Goal: Task Accomplishment & Management: Manage account settings

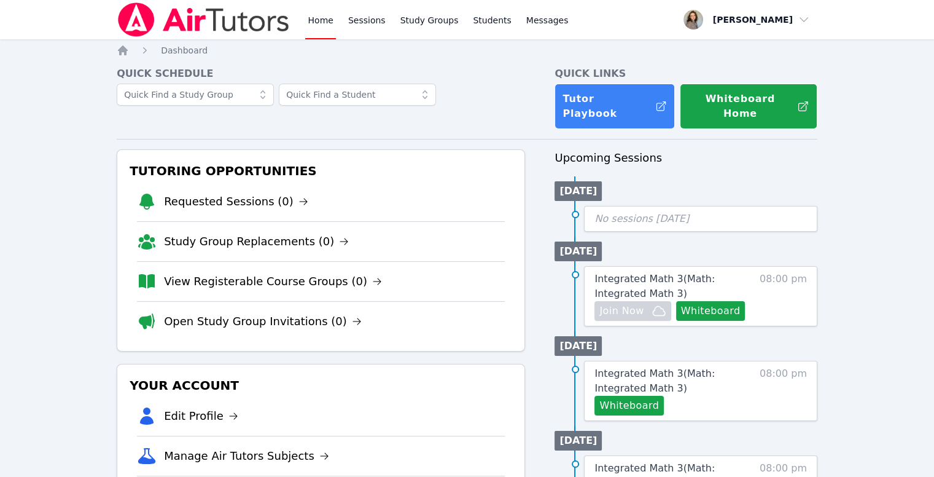
click at [674, 273] on span "Integrated Math 3 ( Math: Integrated Math 3 )" at bounding box center [655, 286] width 120 height 26
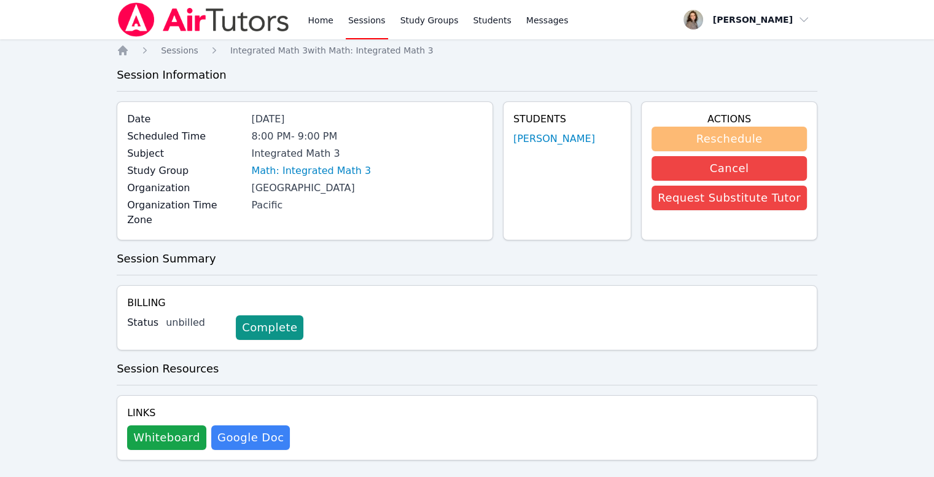
click at [708, 141] on button "Reschedule" at bounding box center [729, 139] width 155 height 25
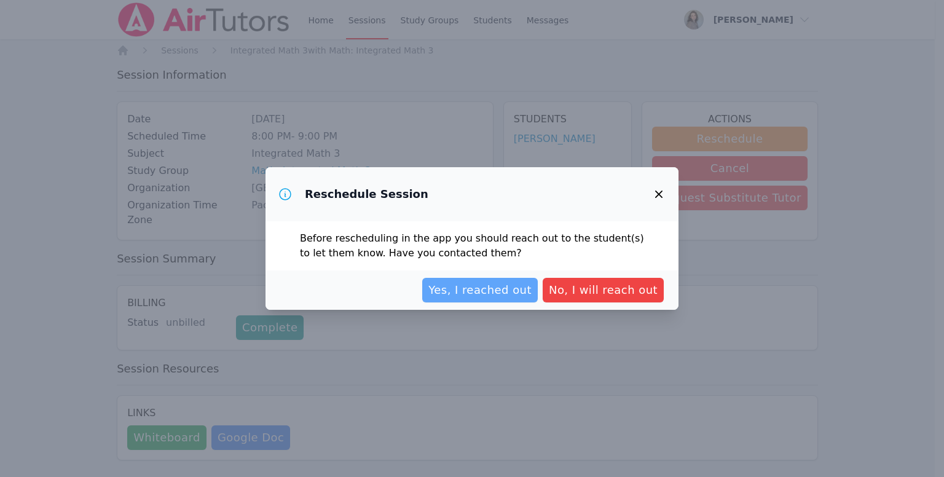
click at [464, 288] on span "Yes, I reached out" at bounding box center [479, 289] width 103 height 17
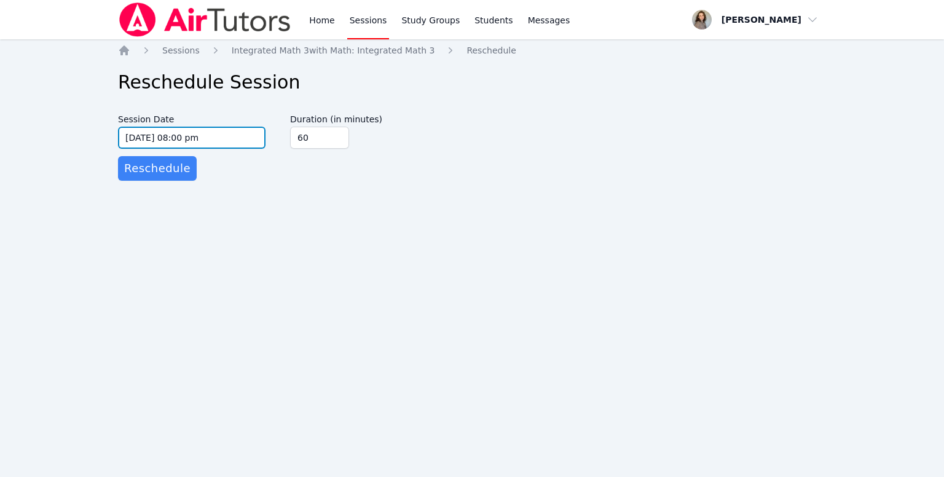
click at [188, 146] on input "09/25/2025 08:00 pm" at bounding box center [191, 138] width 147 height 22
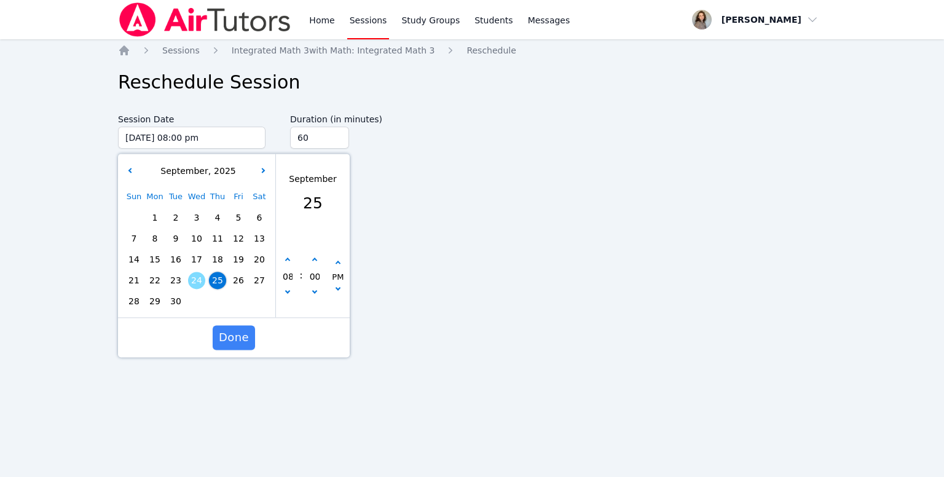
click at [200, 276] on span "24" at bounding box center [196, 280] width 17 height 17
click at [187, 141] on input "09/24/2025 08:00 pm" at bounding box center [191, 138] width 147 height 22
click at [309, 258] on button "button" at bounding box center [314, 260] width 12 height 12
type input "09/24/2025 08:05 pm"
type input "05"
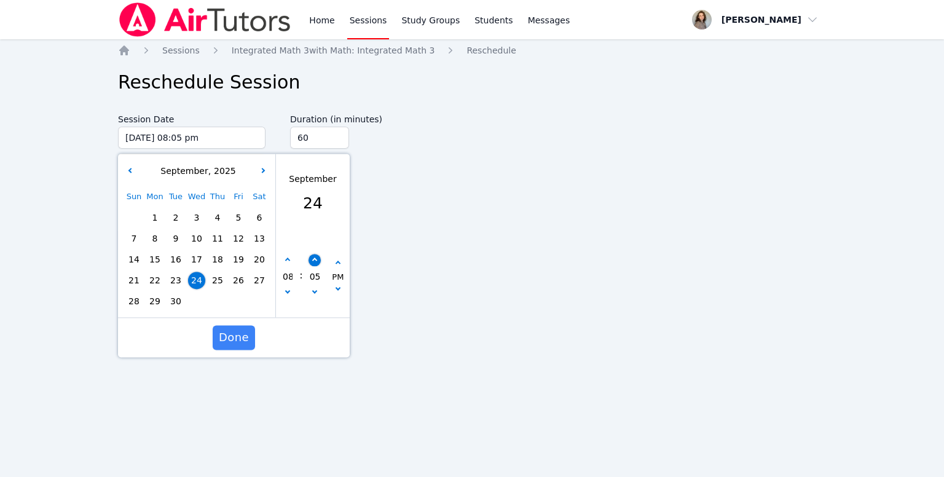
click at [309, 258] on button "button" at bounding box center [314, 260] width 12 height 12
type input "09/24/2025 08:10 pm"
type input "10"
click at [309, 258] on button "button" at bounding box center [314, 260] width 12 height 12
type input "09/24/2025 08:15 pm"
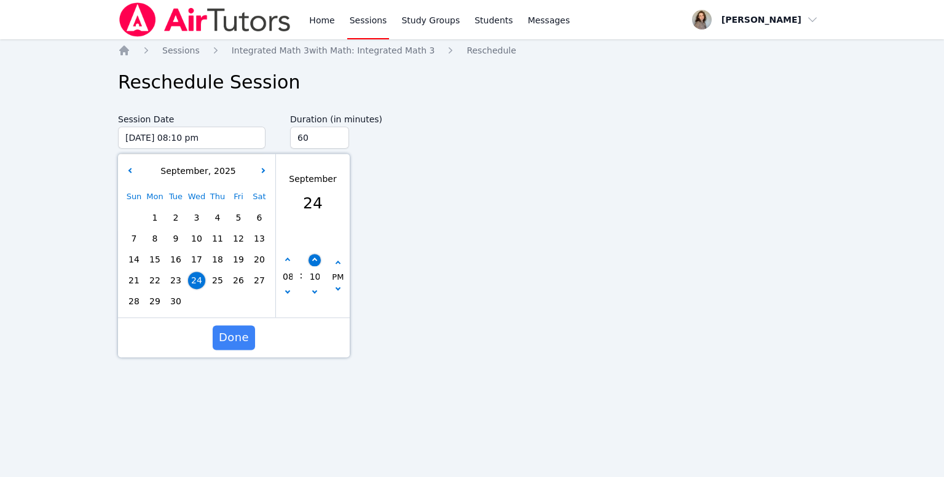
type input "15"
click at [309, 258] on button "button" at bounding box center [314, 260] width 12 height 12
type input "09/24/2025 08:20 pm"
type input "20"
click at [309, 258] on button "button" at bounding box center [314, 260] width 12 height 12
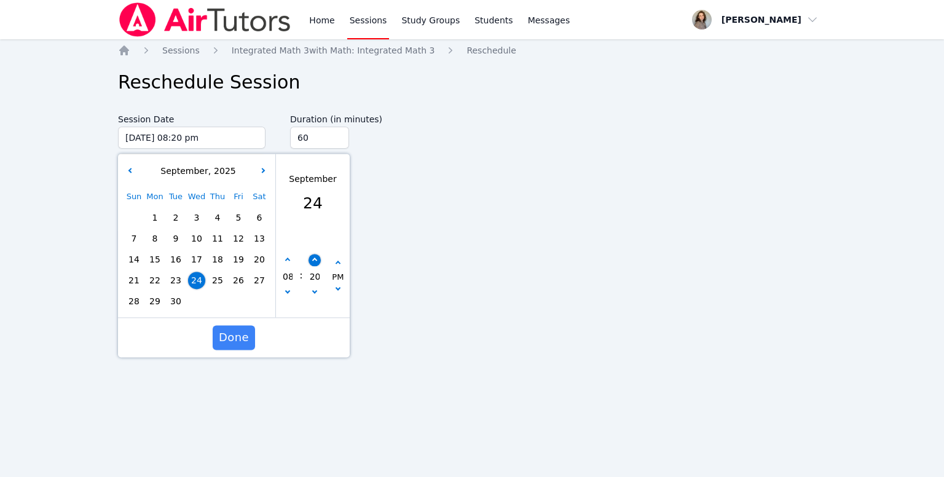
type input "09/24/2025 08:25 pm"
type input "25"
click at [309, 258] on button "button" at bounding box center [314, 260] width 12 height 12
type input "09/24/2025 08:30 pm"
type input "30"
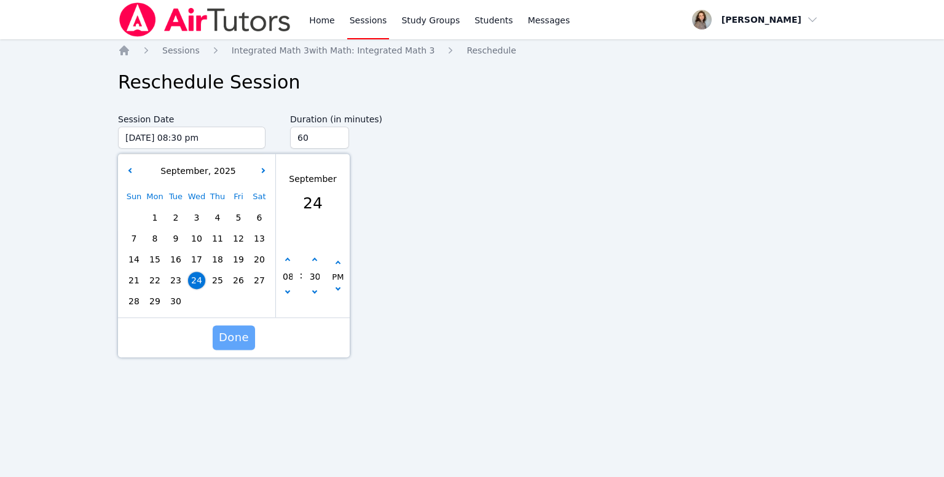
click at [241, 337] on span "Done" at bounding box center [234, 337] width 30 height 17
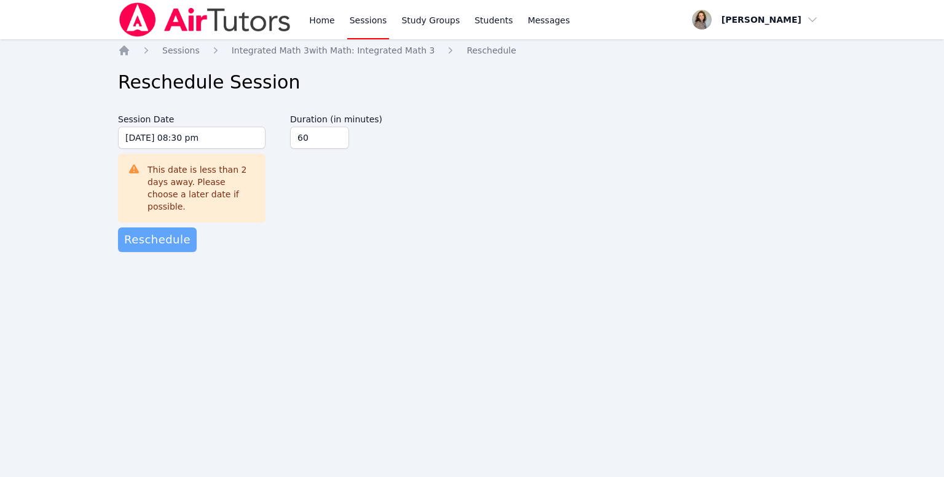
click at [162, 227] on button "Reschedule" at bounding box center [157, 239] width 79 height 25
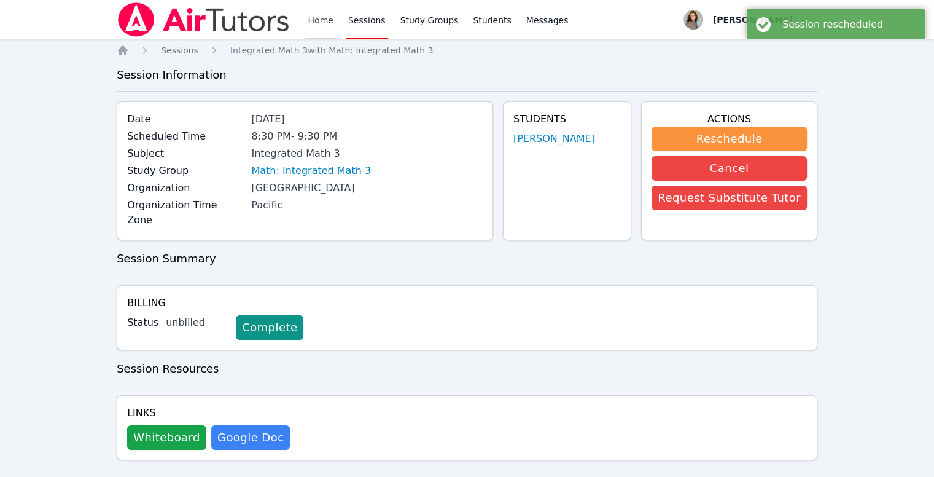
click at [325, 20] on link "Home" at bounding box center [320, 19] width 30 height 39
